Goal: Information Seeking & Learning: Learn about a topic

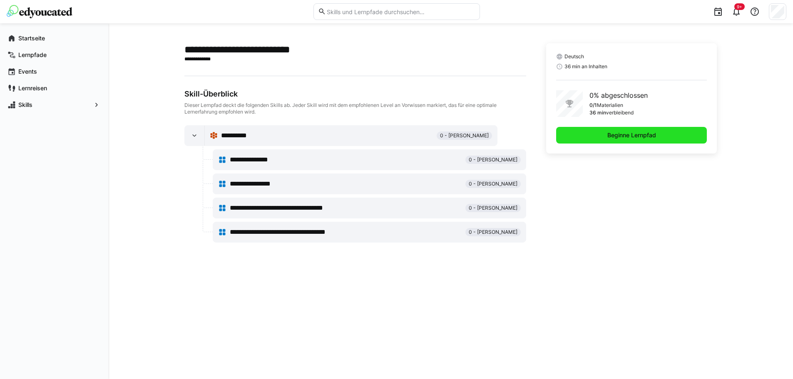
click at [640, 133] on span "Beginne Lernpfad" at bounding box center [631, 135] width 51 height 8
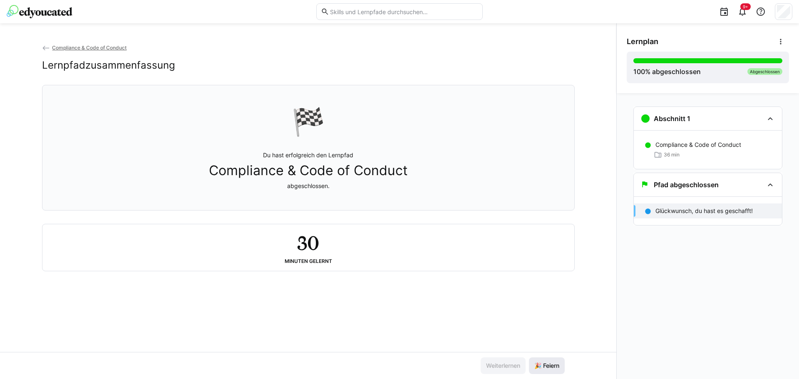
click at [548, 364] on span "🎉 Feiern" at bounding box center [546, 366] width 27 height 8
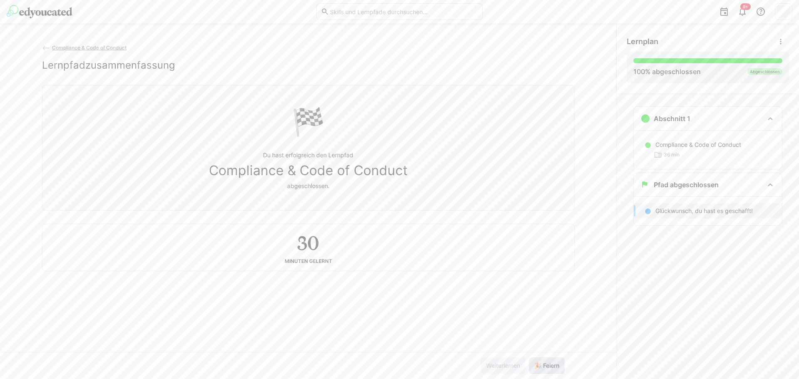
click at [548, 364] on span "🎉 Feiern" at bounding box center [546, 366] width 27 height 8
click at [84, 49] on span "Compliance & Code of Conduct" at bounding box center [89, 48] width 74 height 6
